Goal: Complete application form

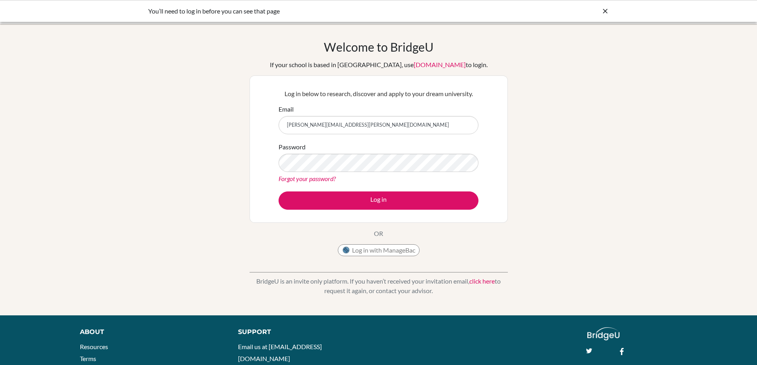
click at [333, 199] on button "Log in" at bounding box center [379, 201] width 200 height 18
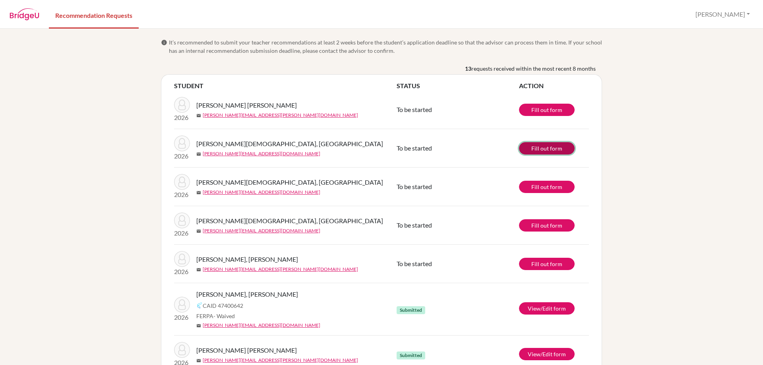
click at [545, 147] on link "Fill out form" at bounding box center [547, 148] width 56 height 12
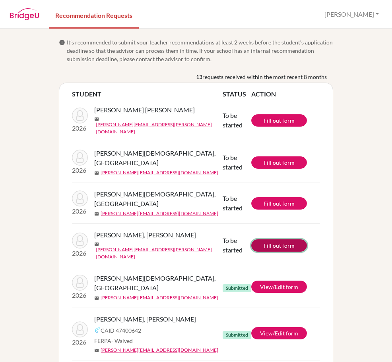
click at [275, 240] on link "Fill out form" at bounding box center [279, 246] width 56 height 12
